Goal: Register for event/course

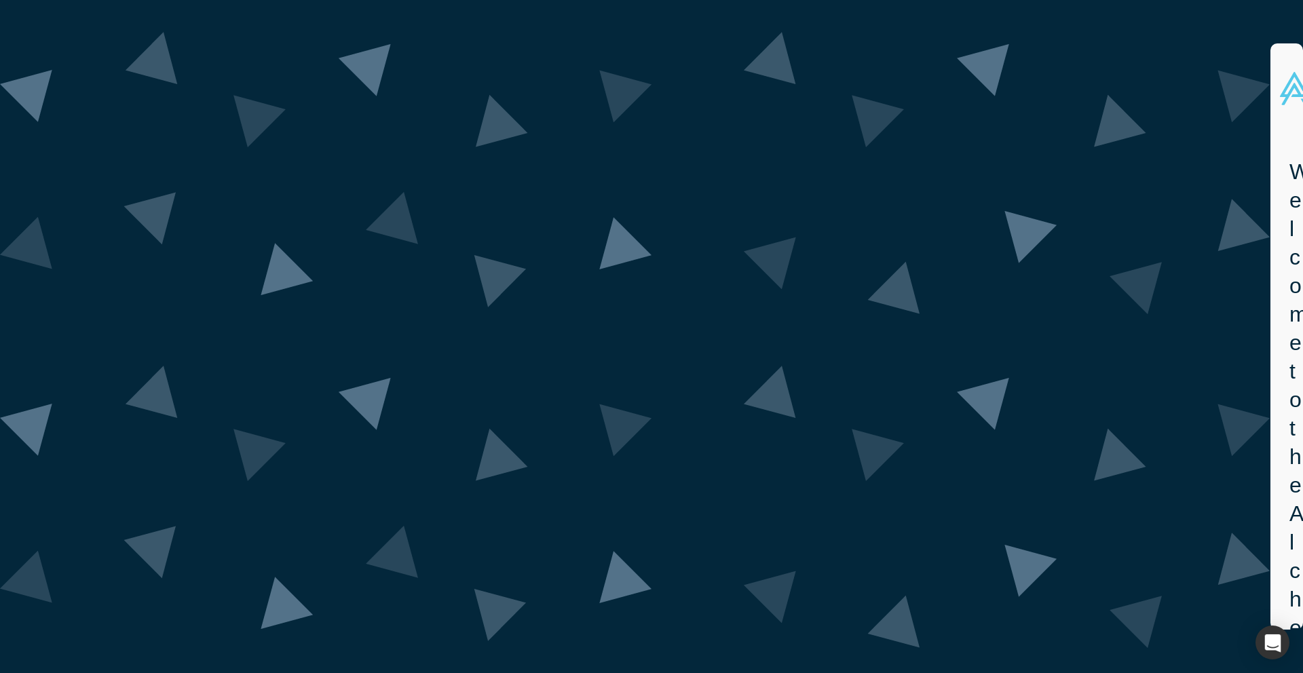
click at [1271, 255] on div "Welcome to the Alchemist Demo Day Class XL! Sign-in to watch the Demo Day video…" at bounding box center [1290, 383] width 38 height 491
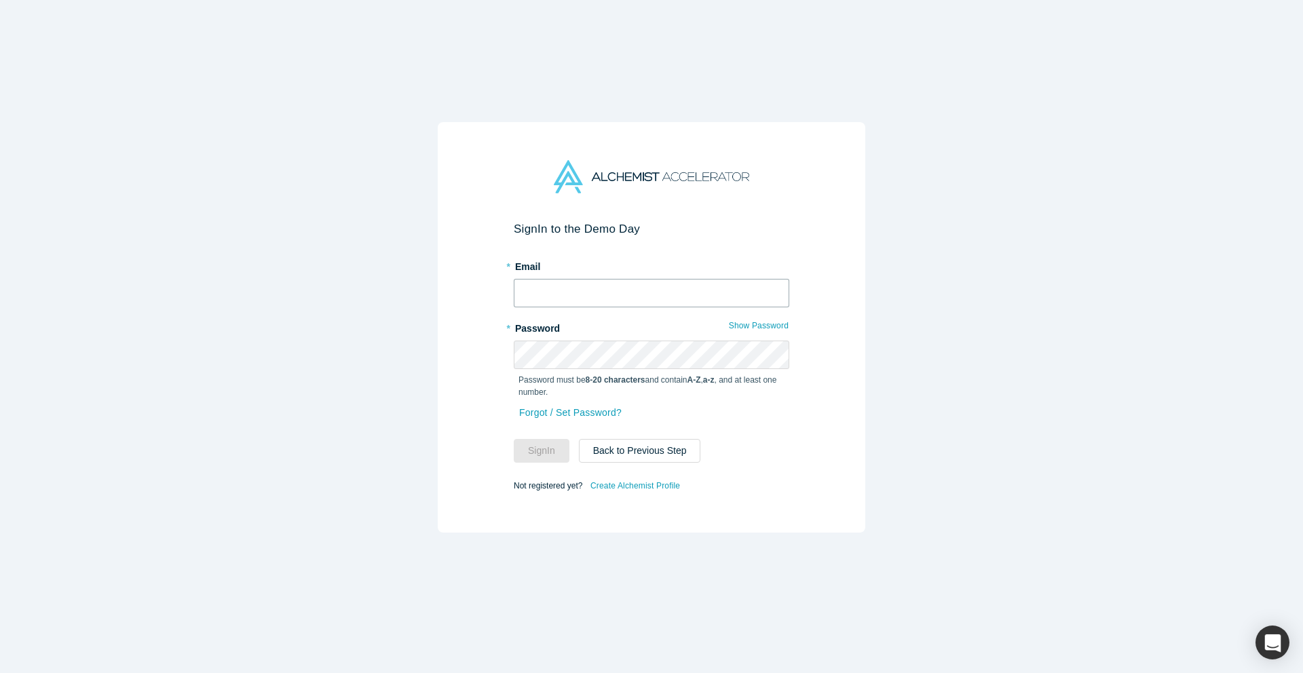
type input "[PERSON_NAME][EMAIL_ADDRESS][DOMAIN_NAME]"
click at [592, 299] on input "[PERSON_NAME][EMAIL_ADDRESS][DOMAIN_NAME]" at bounding box center [652, 293] width 276 height 29
click at [527, 445] on button "Sign In" at bounding box center [542, 451] width 56 height 24
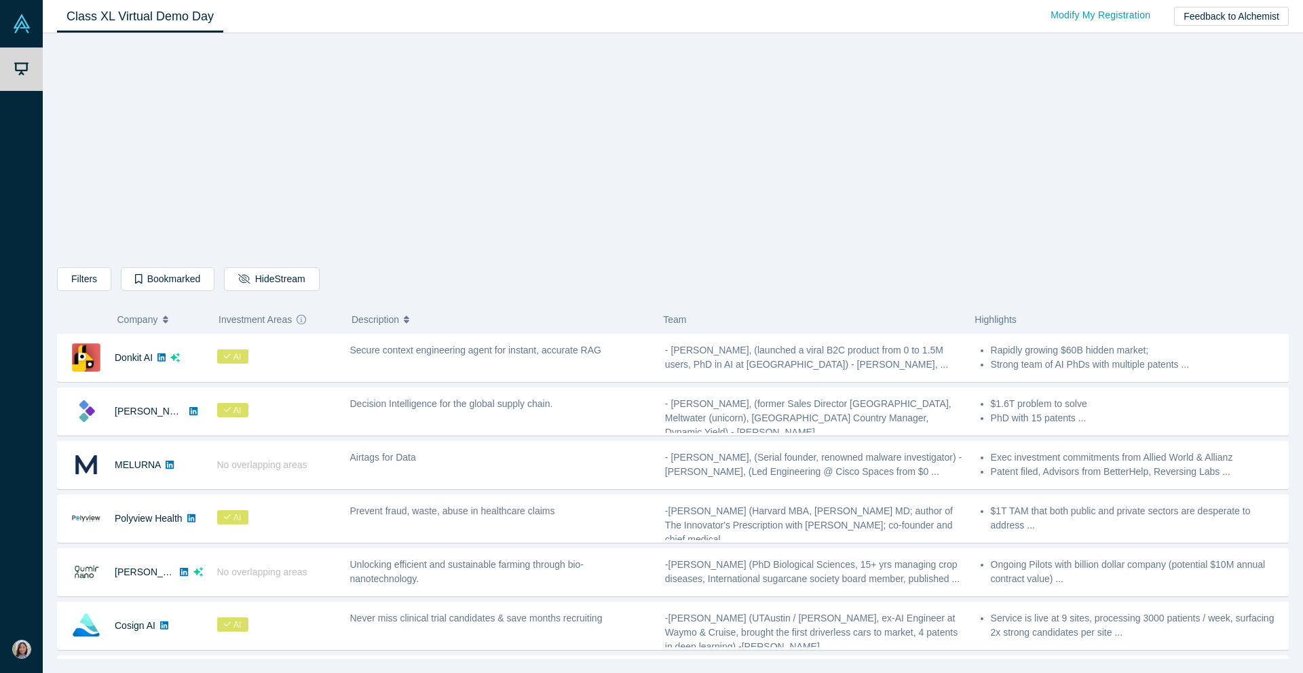
click at [1012, 168] on div "Filters AI Artificial Intelligence B2B SaaS AI (Artificial Intelligence) Data A…" at bounding box center [673, 351] width 1232 height 616
